Goal: Information Seeking & Learning: Check status

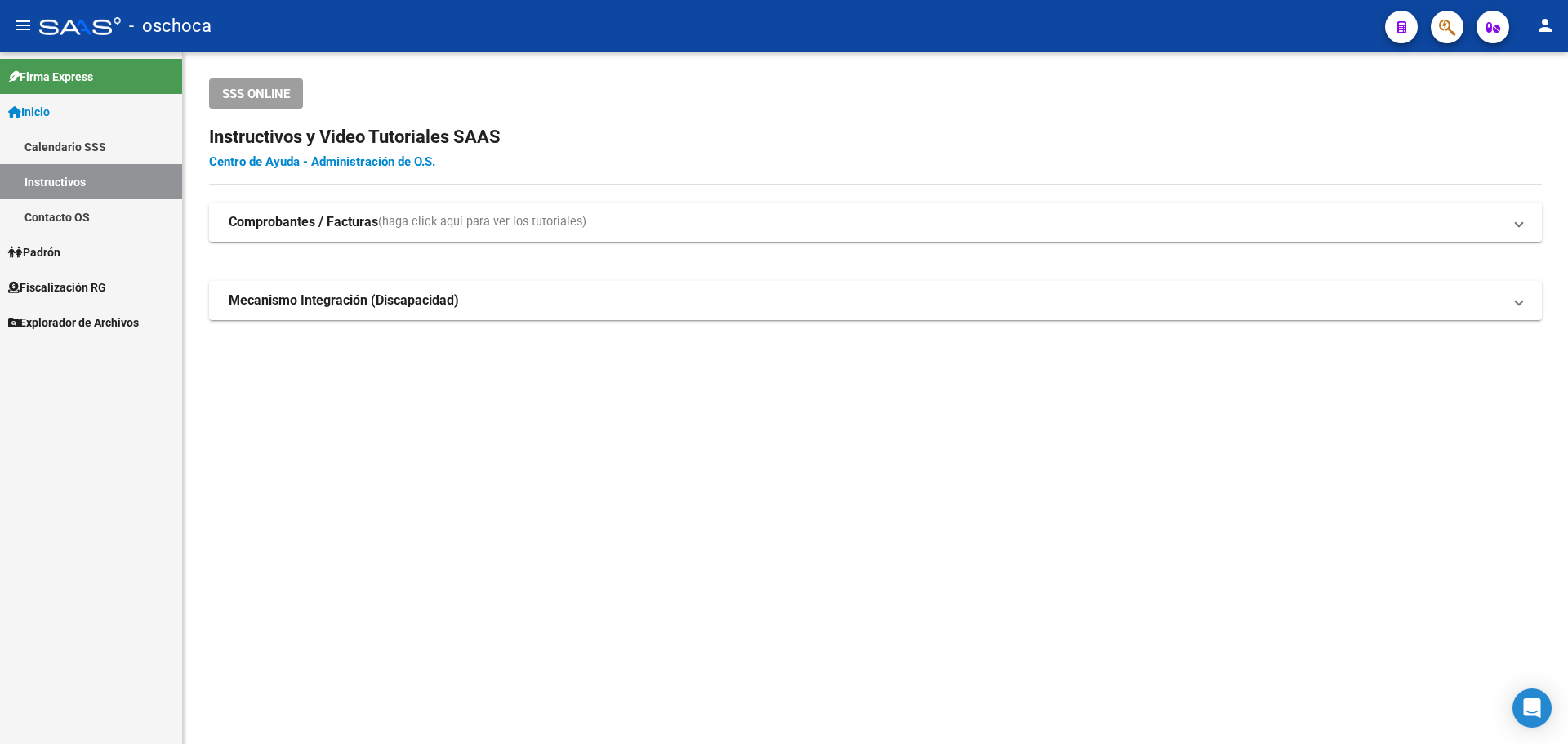
click at [44, 101] on link "Inicio" at bounding box center [90, 111] width 182 height 35
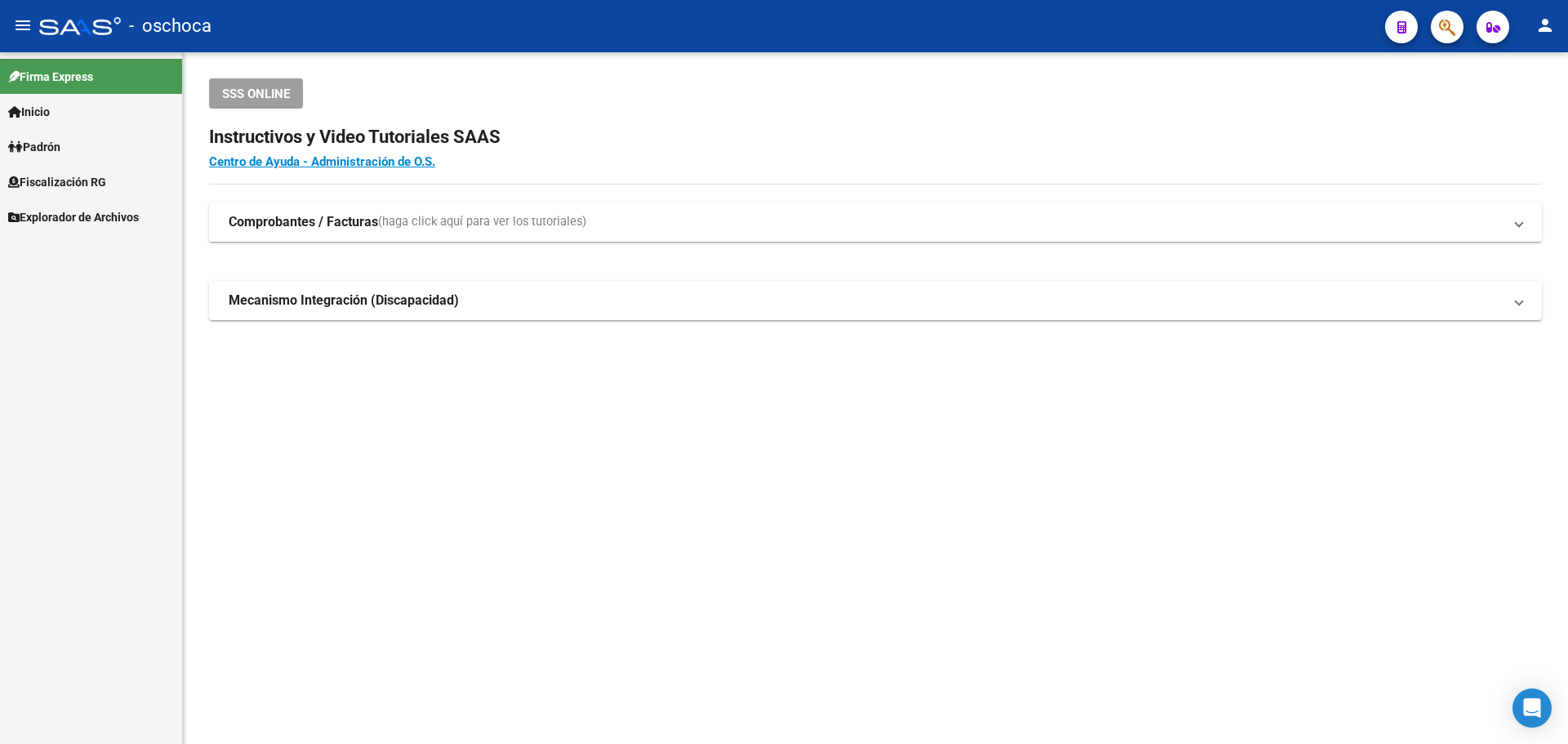
click at [57, 149] on span "Padrón" at bounding box center [34, 147] width 52 height 18
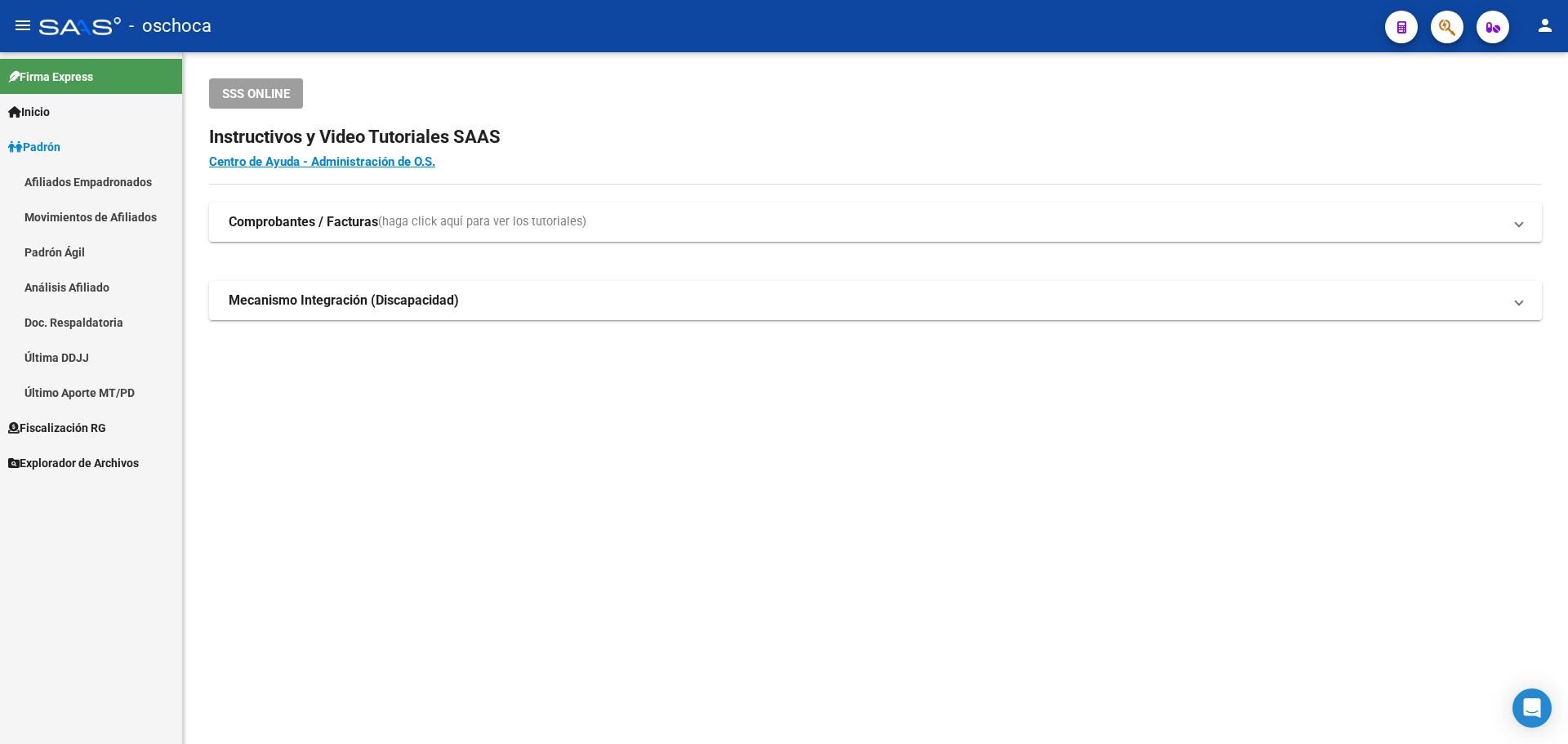
click at [68, 140] on link "Padrón" at bounding box center [90, 146] width 182 height 35
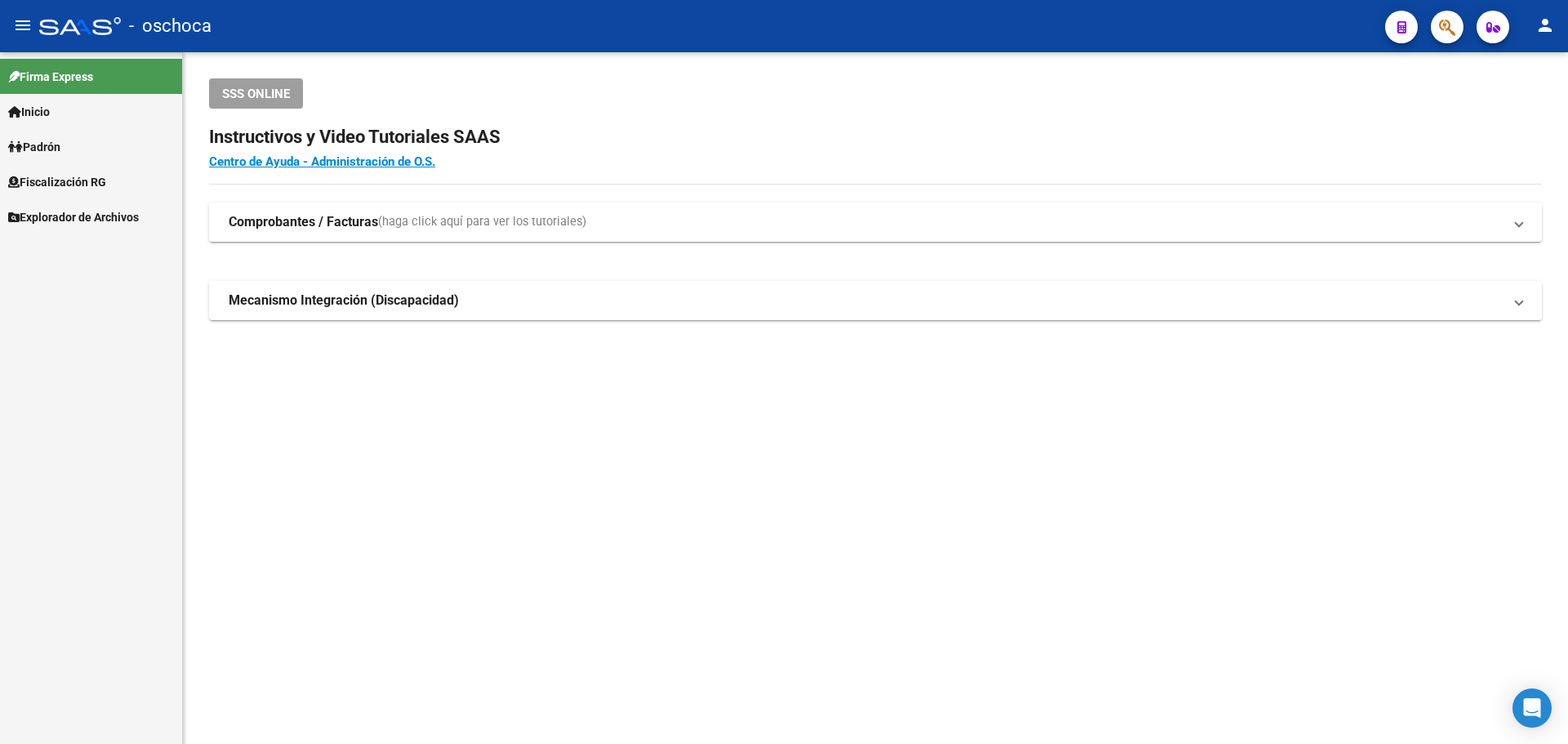
click at [67, 181] on span "Fiscalización RG" at bounding box center [57, 182] width 98 height 18
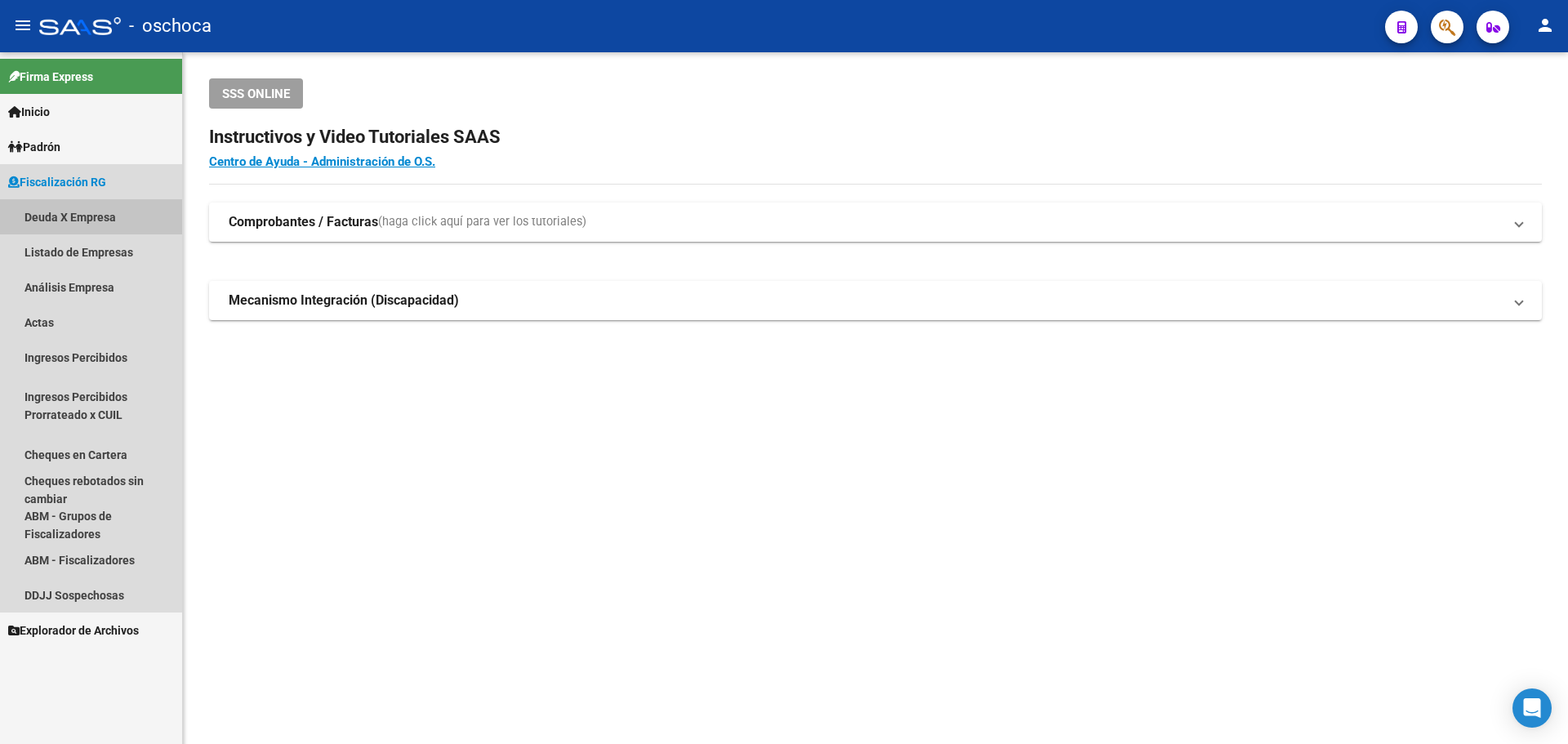
click at [70, 212] on link "Deuda X Empresa" at bounding box center [90, 216] width 182 height 35
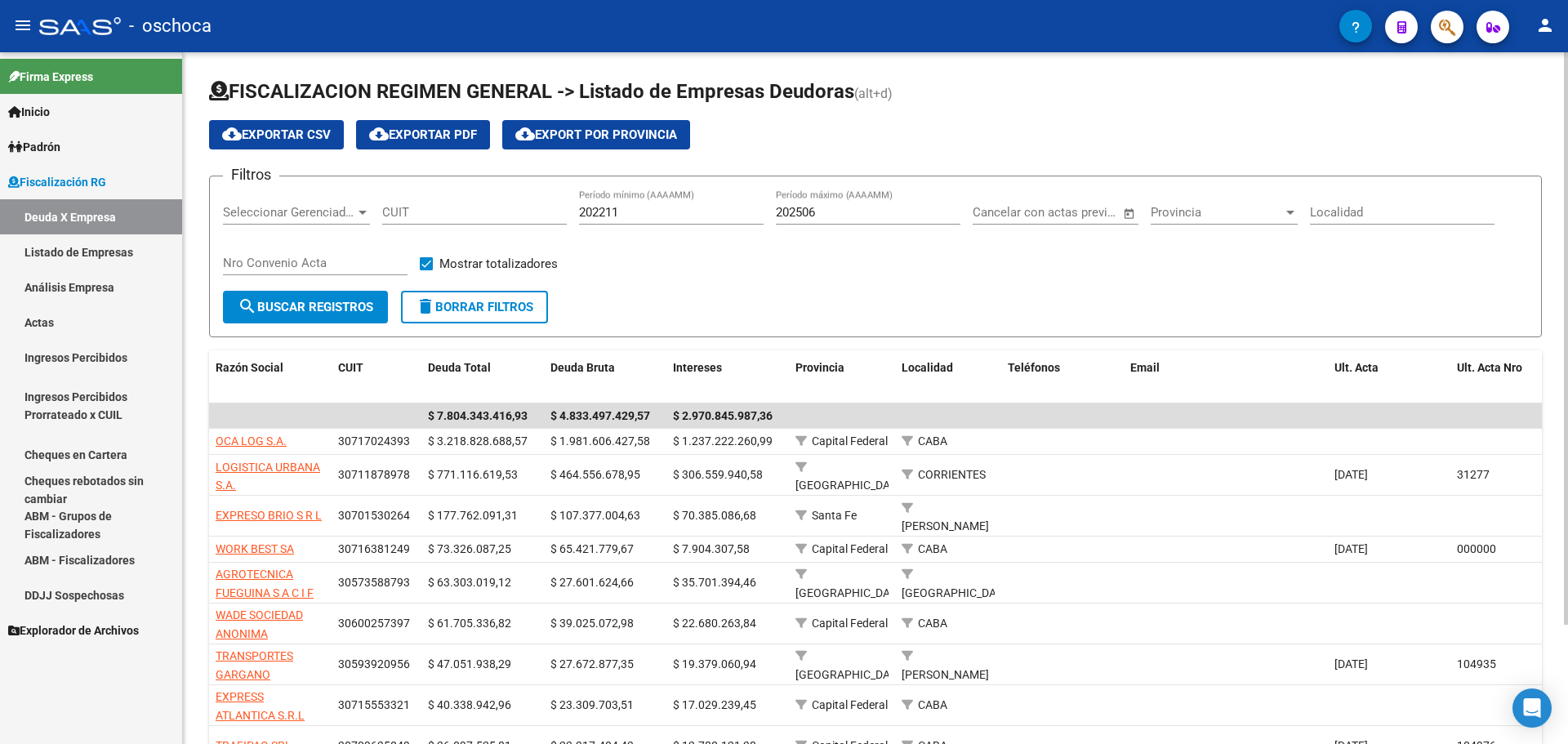
click at [355, 209] on span "Seleccionar Gerenciador" at bounding box center [289, 212] width 132 height 15
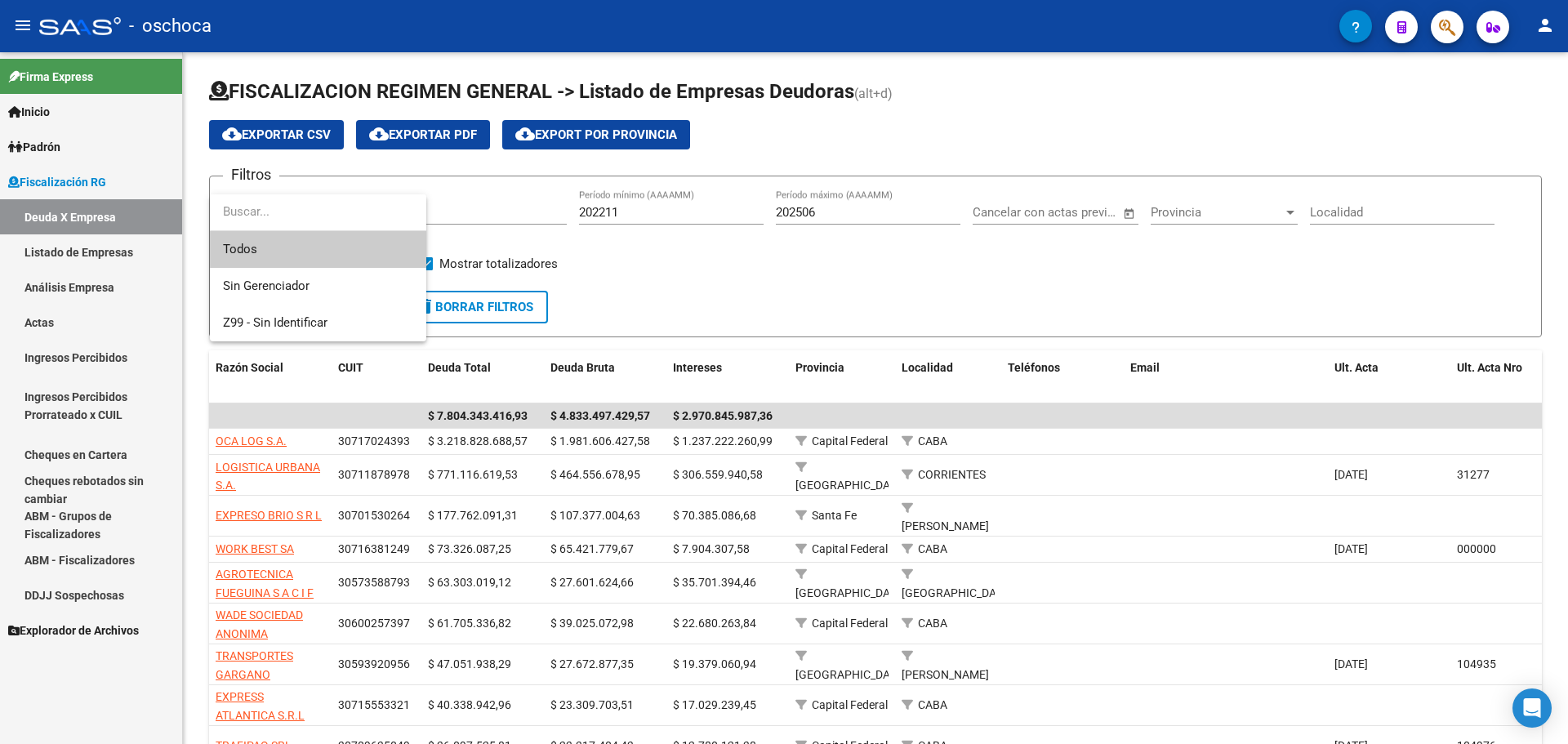
click at [325, 229] on input "dropdown search" at bounding box center [317, 212] width 217 height 37
click at [457, 216] on div at bounding box center [784, 372] width 1568 height 744
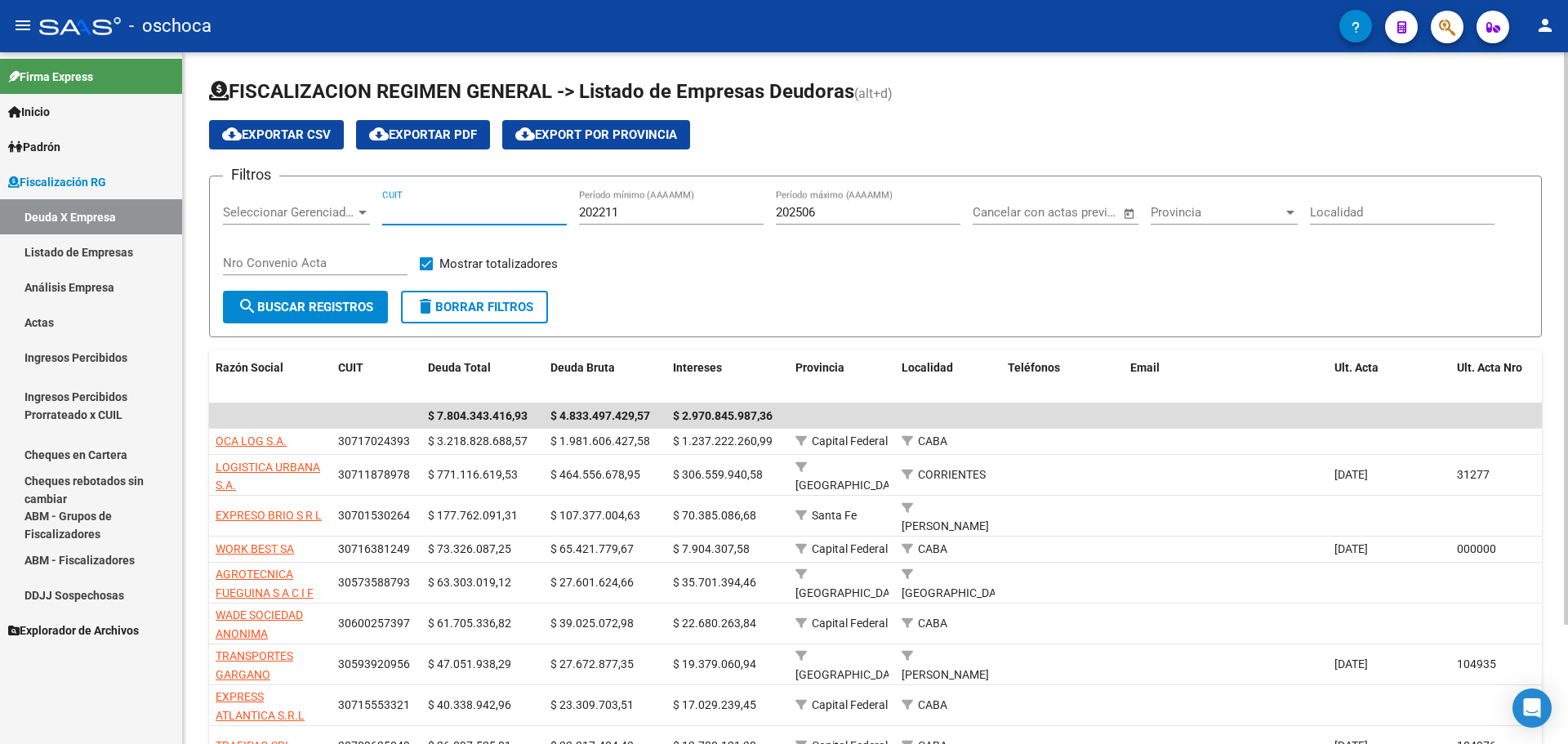
click at [398, 208] on input "CUIT" at bounding box center [475, 212] width 184 height 15
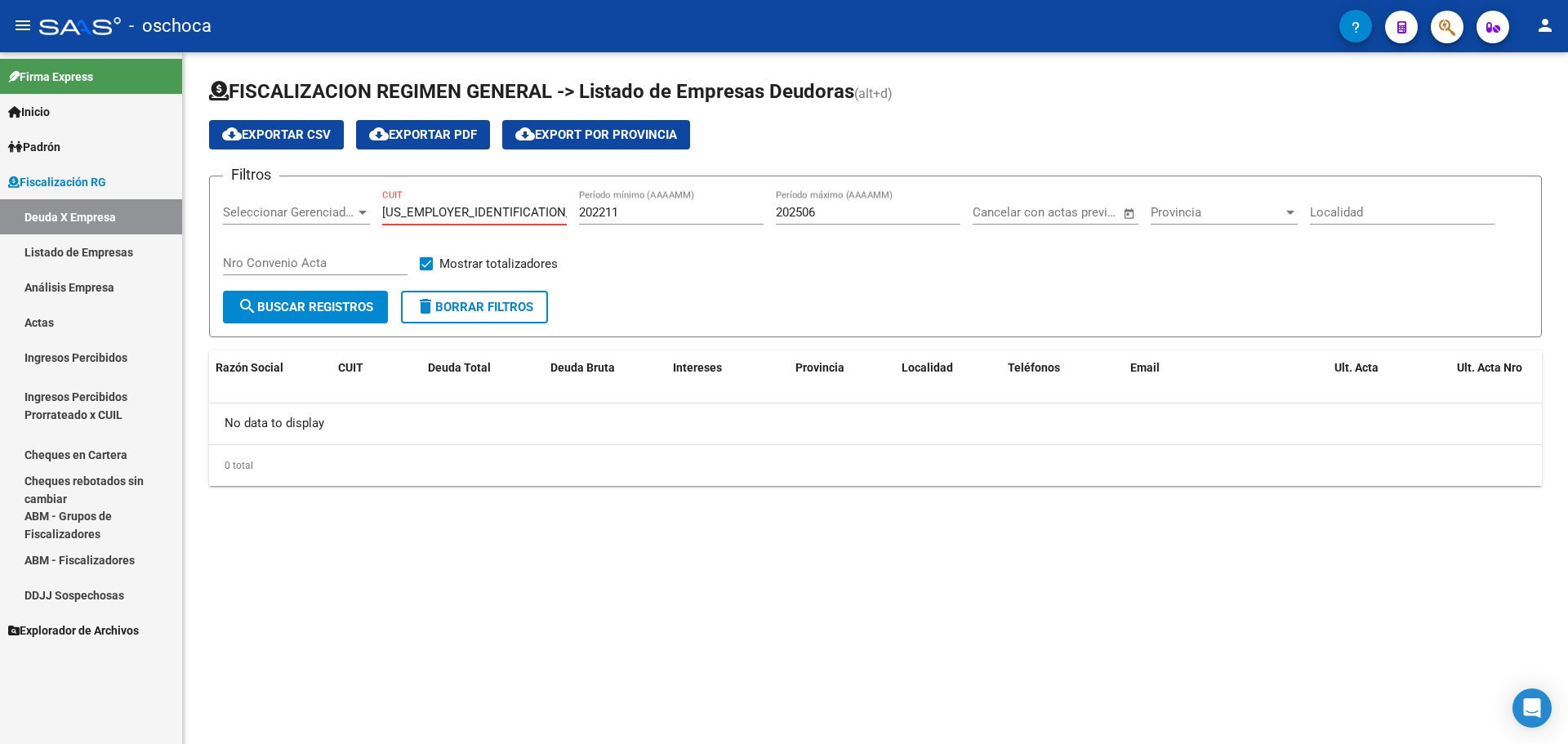
drag, startPoint x: 475, startPoint y: 209, endPoint x: 370, endPoint y: 212, distance: 105.0
click at [370, 212] on div "Filtros Seleccionar Gerenciador Seleccionar Gerenciador [US_EMPLOYER_IDENTIFICA…" at bounding box center [875, 240] width 1305 height 101
click at [473, 212] on input "[US_EMPLOYER_IDENTIFICATION_NUMBER]" at bounding box center [475, 212] width 184 height 15
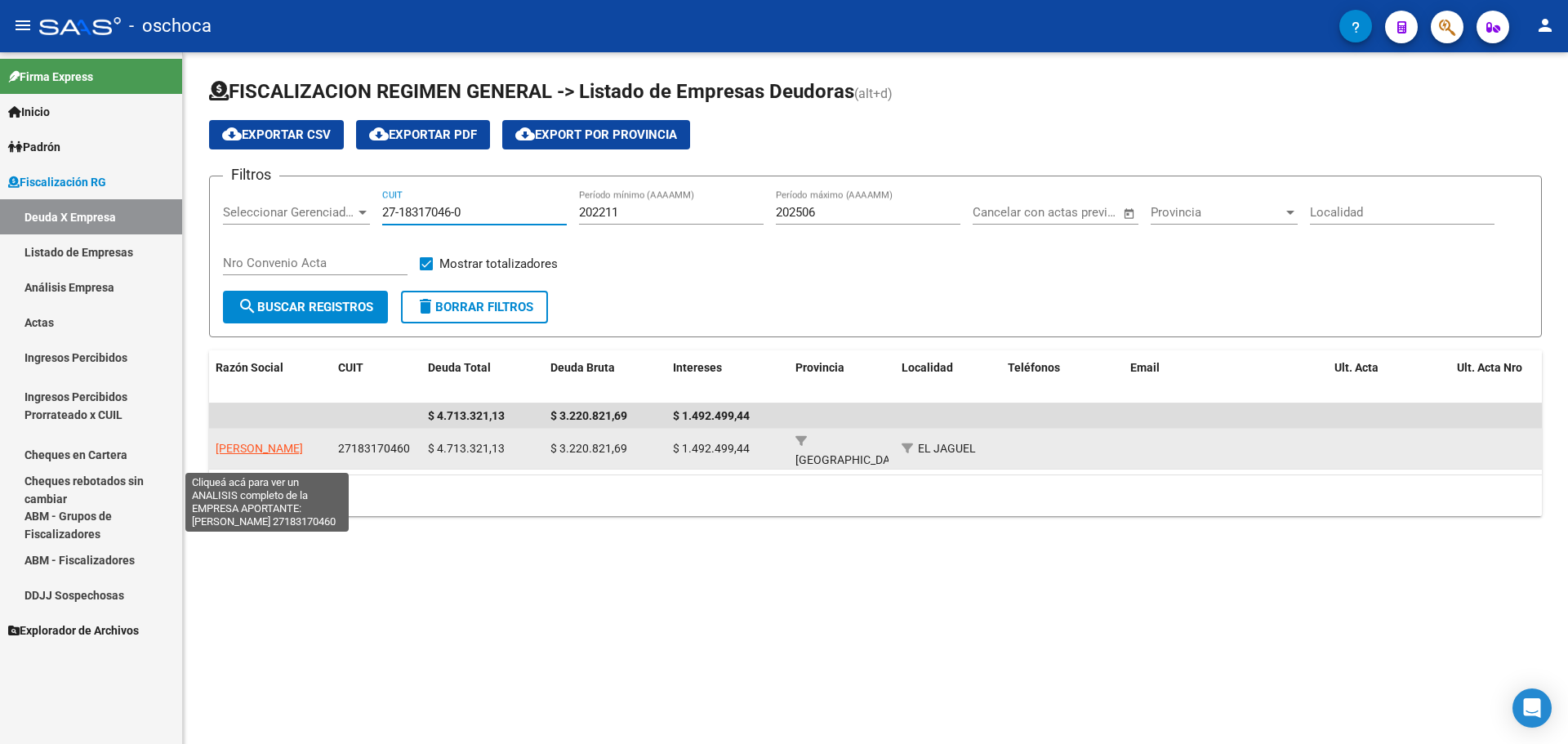
type input "27-18317046-0"
click at [298, 442] on span "[PERSON_NAME]" at bounding box center [259, 448] width 87 height 13
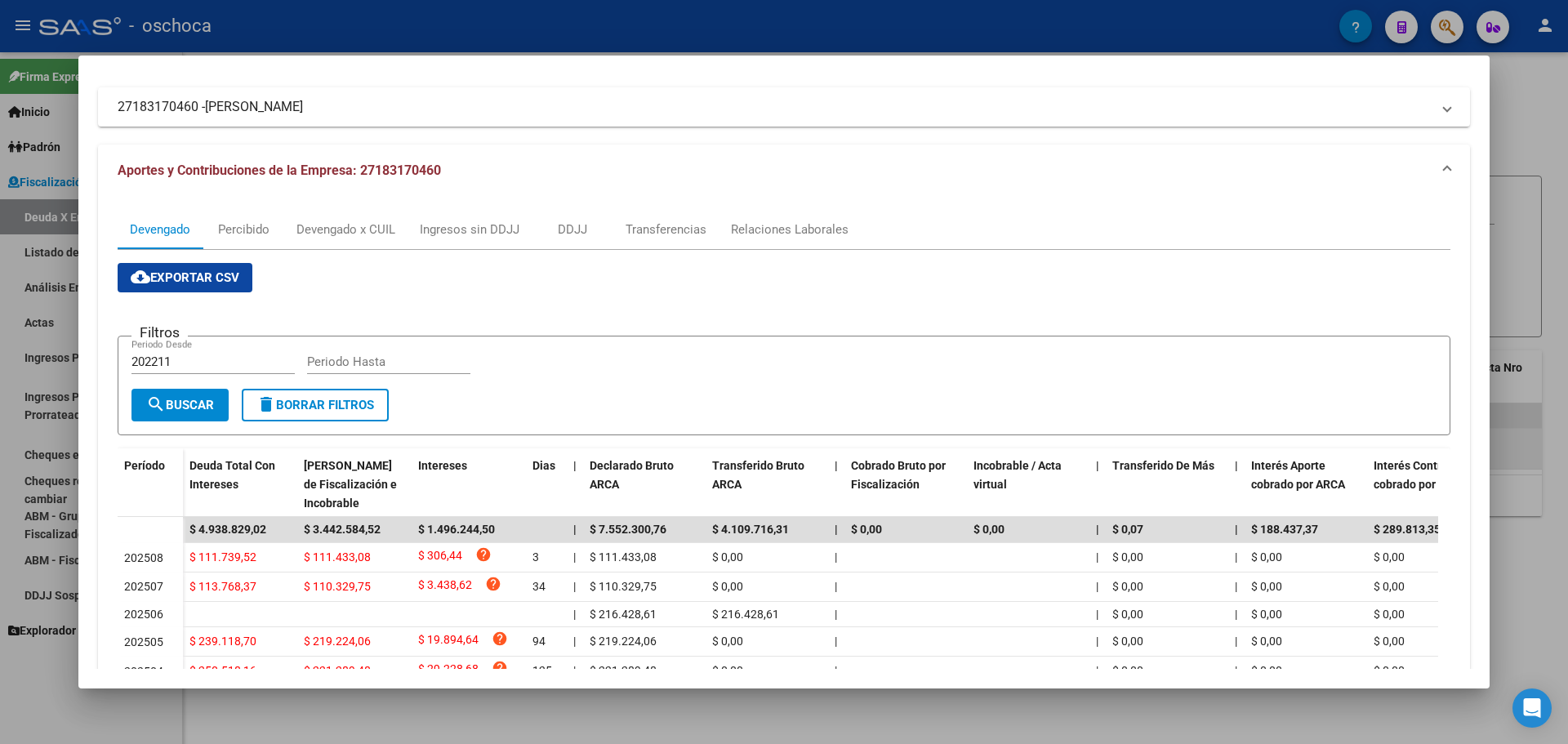
scroll to position [163, 0]
